Goal: Use online tool/utility: Utilize a website feature to perform a specific function

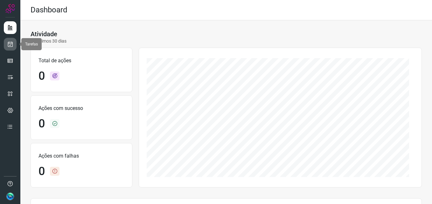
click at [9, 43] on icon at bounding box center [10, 44] width 7 height 6
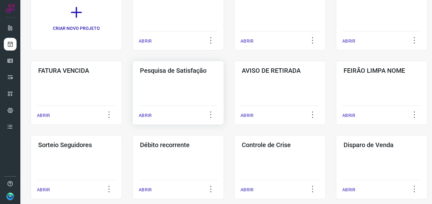
scroll to position [95, 0]
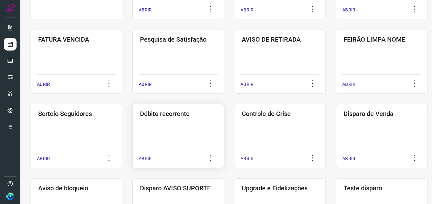
click at [151, 124] on div "Débito recorrente ABRIR" at bounding box center [178, 136] width 92 height 64
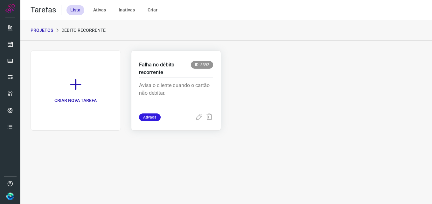
click at [184, 87] on p "Avisa o cliente quando o cartão não debitar." at bounding box center [176, 98] width 74 height 32
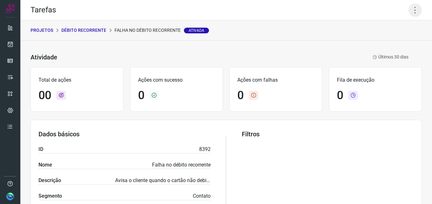
click at [410, 10] on icon at bounding box center [414, 9] width 13 height 13
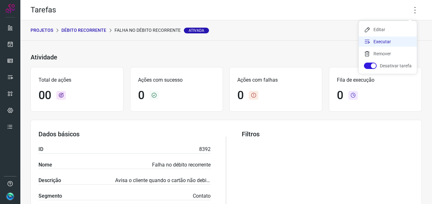
click at [388, 43] on li "Executar" at bounding box center [388, 42] width 58 height 10
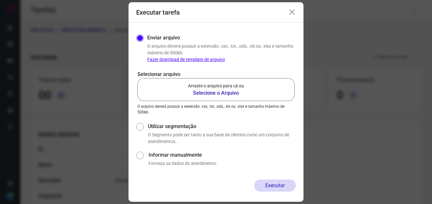
click at [200, 91] on b "Selecione o Arquivo" at bounding box center [216, 93] width 56 height 8
click at [0, 0] on input "Arraste o arquivo para cá ou Selecione o Arquivo" at bounding box center [0, 0] width 0 height 0
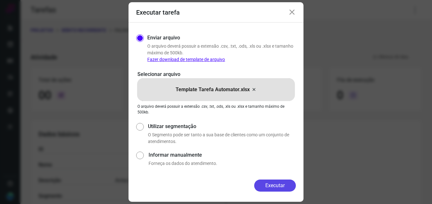
click at [278, 188] on button "Executar" at bounding box center [275, 186] width 42 height 12
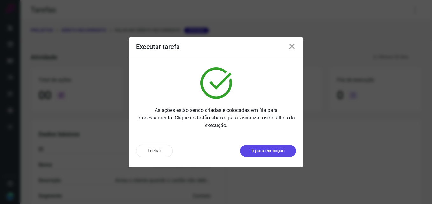
click at [285, 150] on button "Ir para execução" at bounding box center [268, 151] width 56 height 12
